Goal: Navigation & Orientation: Find specific page/section

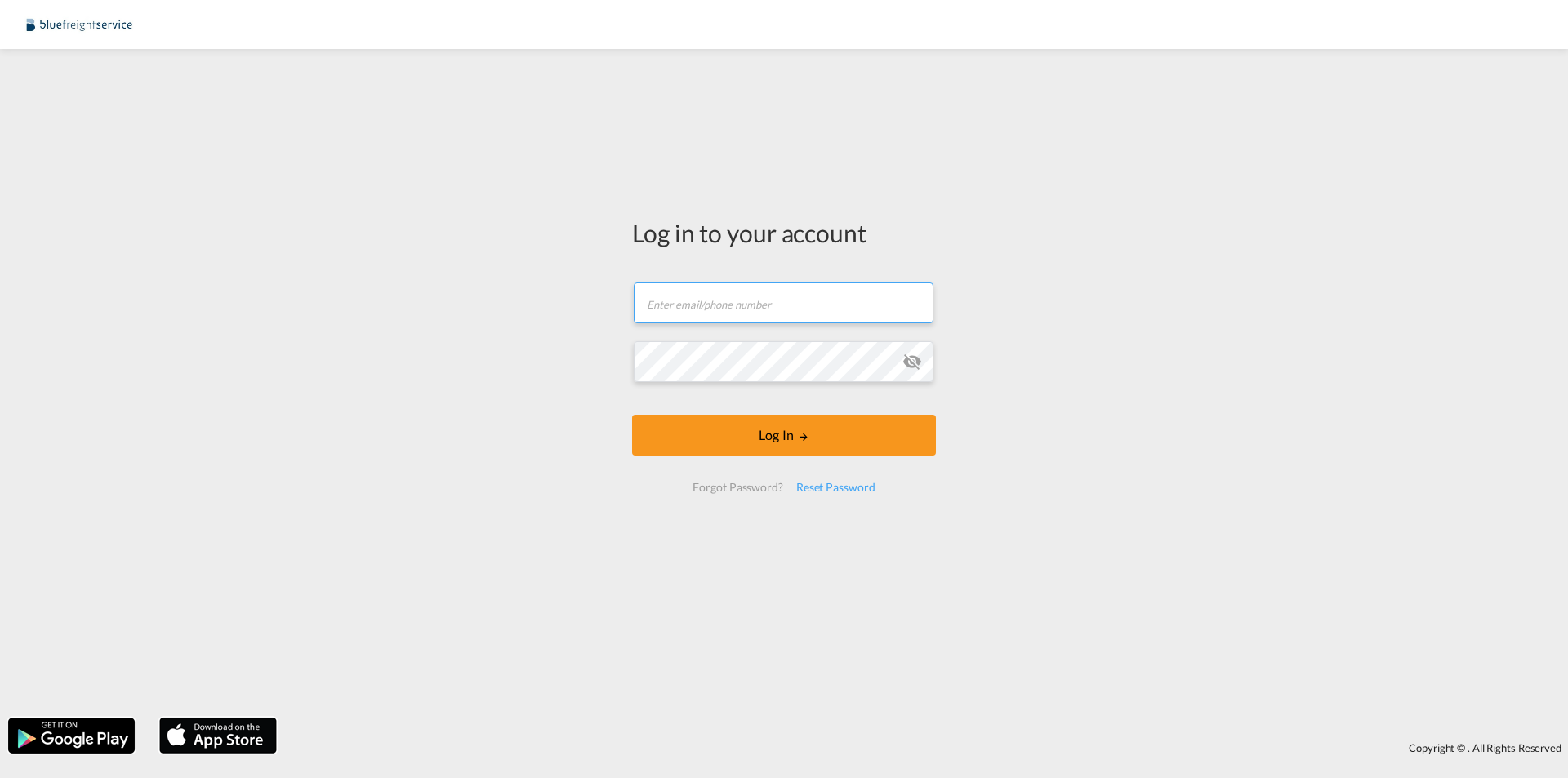
type input "[EMAIL_ADDRESS][DOMAIN_NAME]"
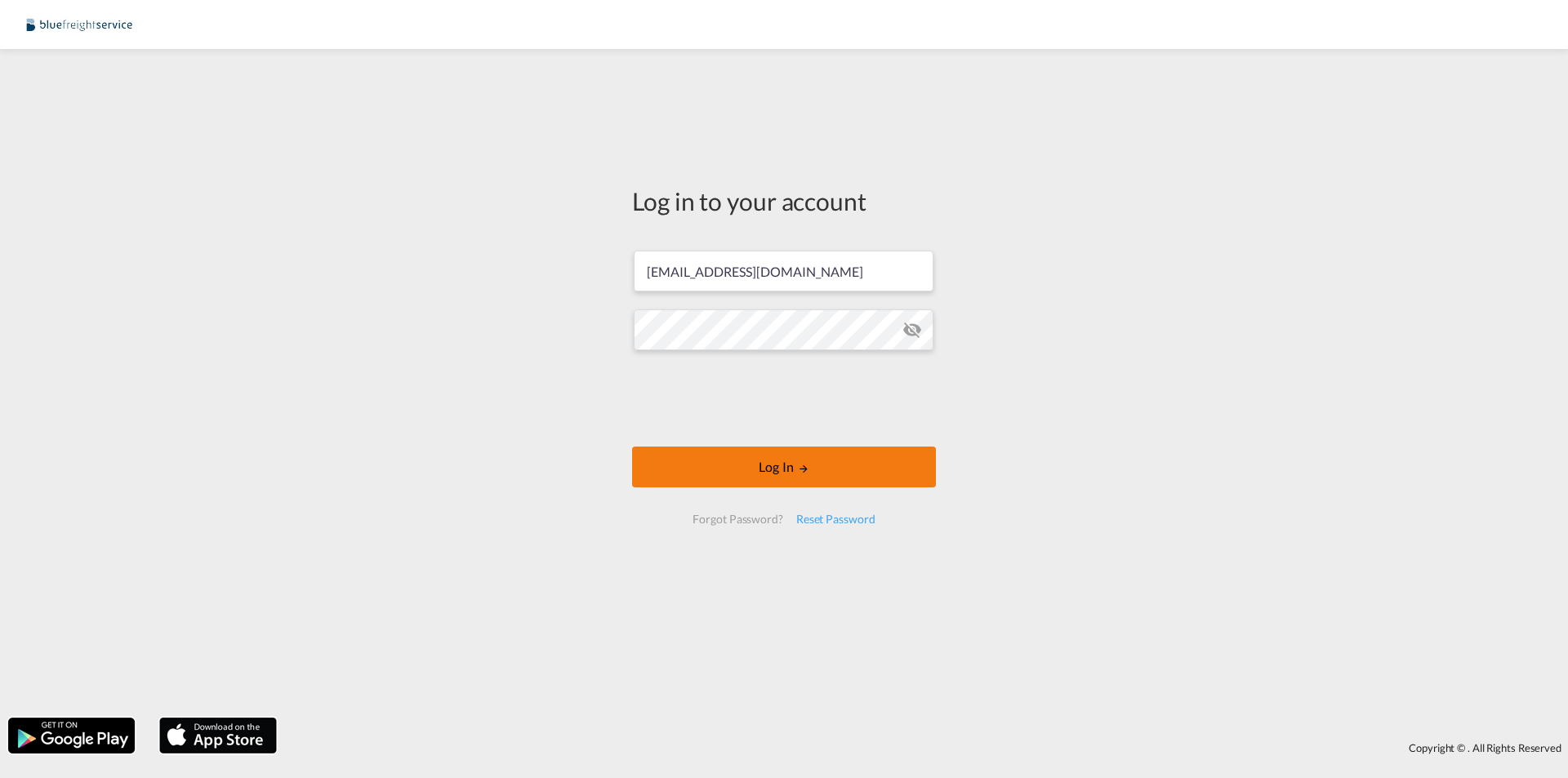
click at [760, 464] on body "Log in to your account [EMAIL_ADDRESS][DOMAIN_NAME] Log In Forgot Password? Res…" at bounding box center [784, 389] width 1568 height 778
click at [796, 480] on button "Log In" at bounding box center [784, 467] width 304 height 41
